Goal: Task Accomplishment & Management: Complete application form

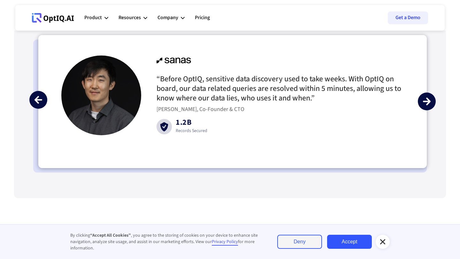
scroll to position [1519, 0]
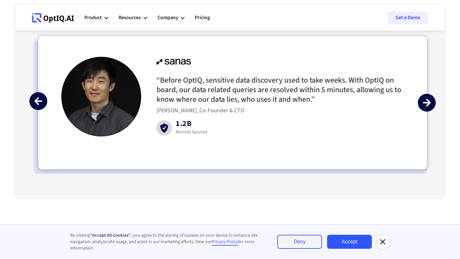
click at [423, 102] on img "next slide" at bounding box center [427, 103] width 8 height 8
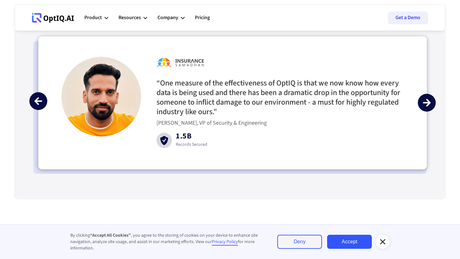
click at [423, 102] on img "next slide" at bounding box center [427, 103] width 8 height 8
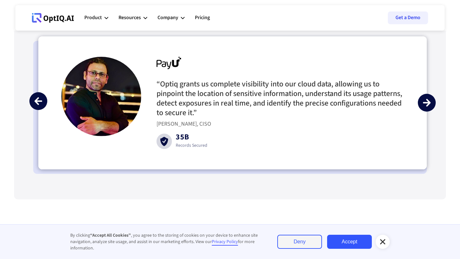
click at [423, 102] on img "next slide" at bounding box center [427, 103] width 8 height 8
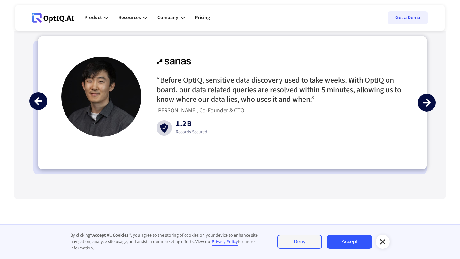
click at [423, 102] on img "next slide" at bounding box center [427, 103] width 8 height 8
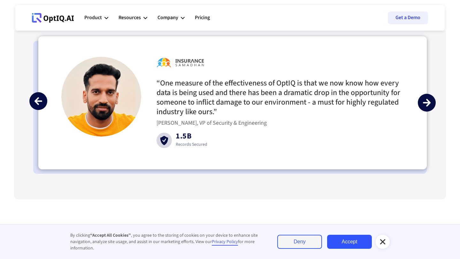
click at [424, 102] on img "next slide" at bounding box center [427, 103] width 8 height 8
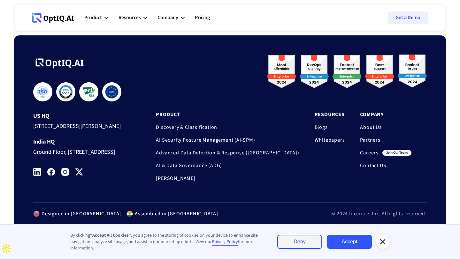
scroll to position [2123, 0]
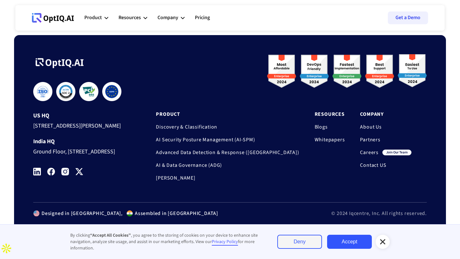
click at [369, 151] on link "Careers" at bounding box center [369, 152] width 19 height 6
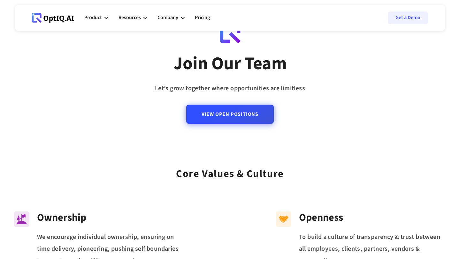
click at [259, 116] on link "View Open Positions" at bounding box center [229, 114] width 87 height 19
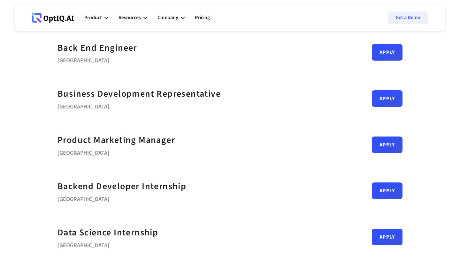
scroll to position [182, 0]
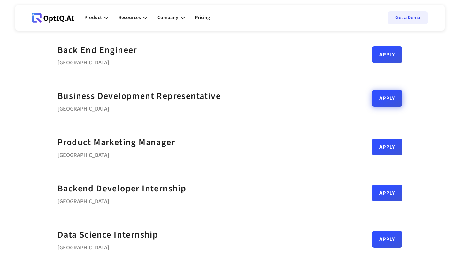
click at [376, 99] on link "Apply" at bounding box center [387, 98] width 31 height 17
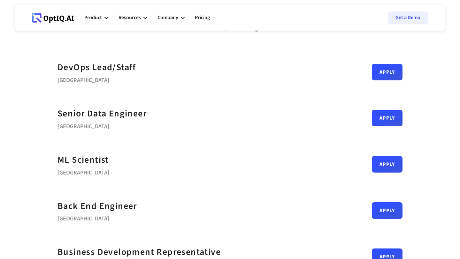
scroll to position [0, 0]
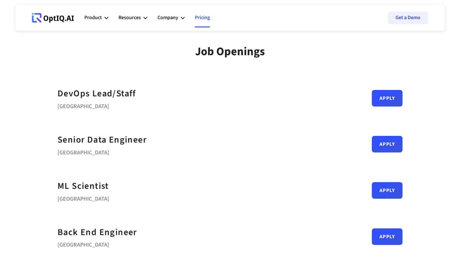
click at [203, 16] on link "Pricing" at bounding box center [202, 17] width 15 height 19
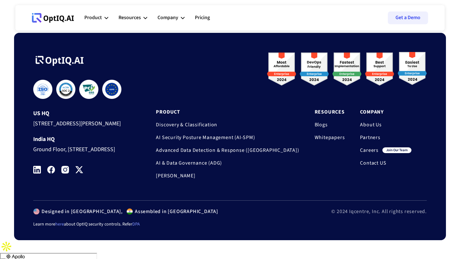
scroll to position [694, 0]
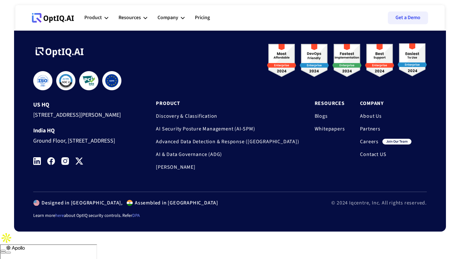
click at [366, 141] on link "Careers" at bounding box center [369, 142] width 19 height 6
